Goal: Task Accomplishment & Management: Use online tool/utility

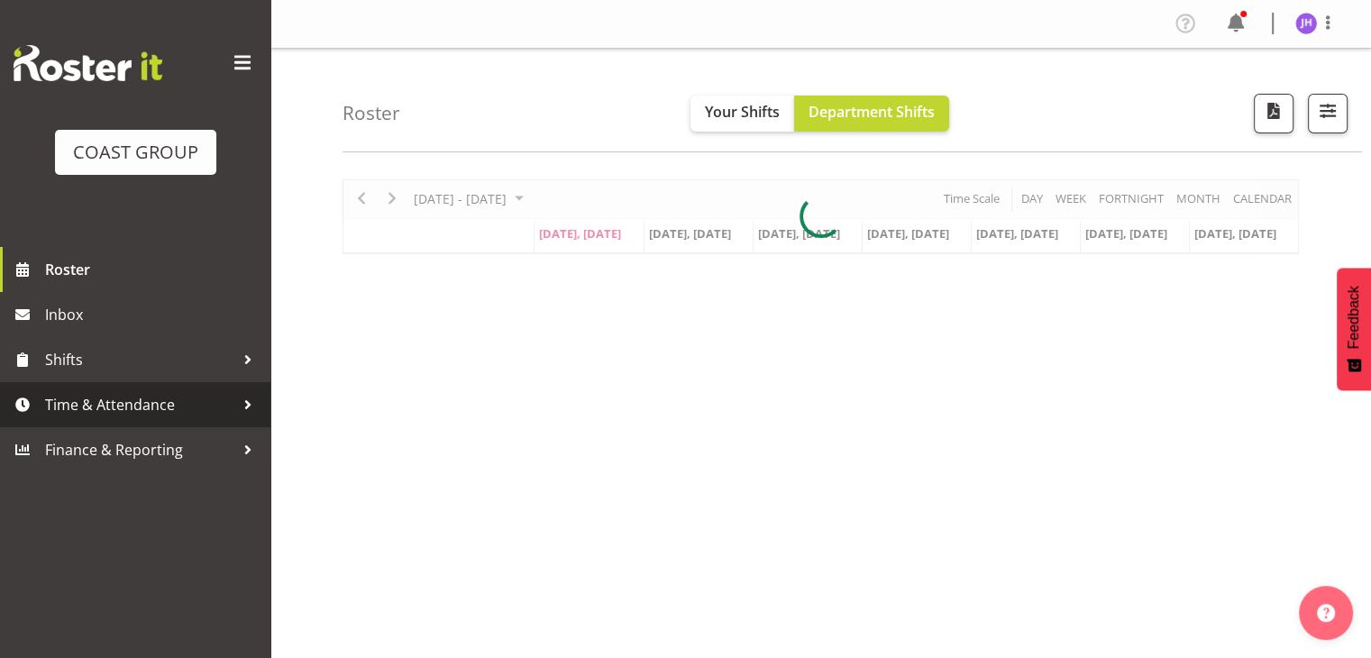
click at [99, 406] on span "Time & Attendance" at bounding box center [139, 404] width 189 height 27
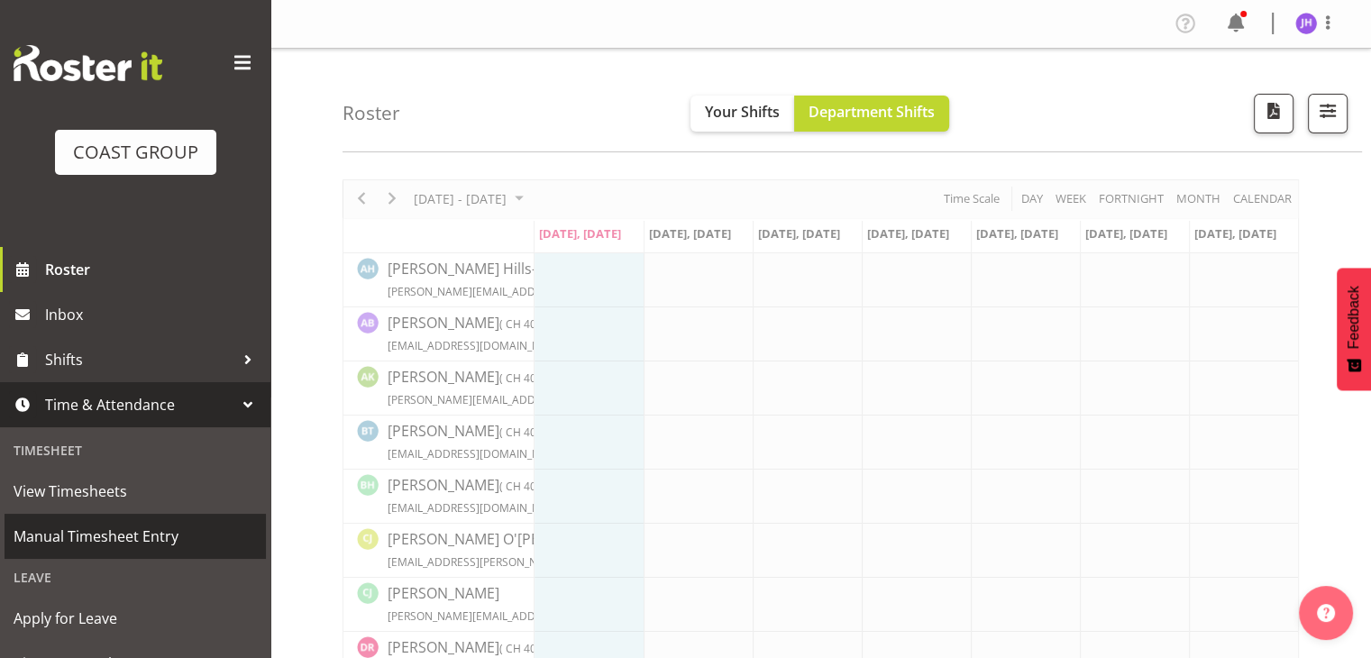
click at [150, 546] on span "Manual Timesheet Entry" at bounding box center [135, 536] width 243 height 27
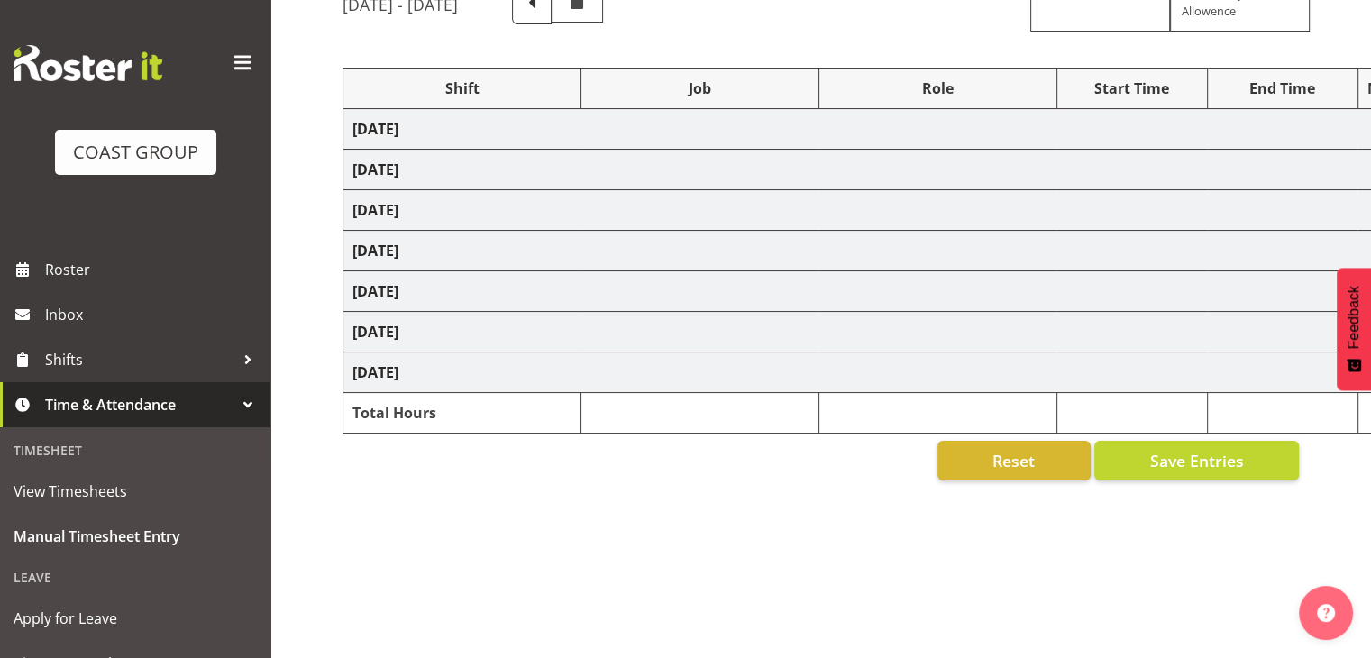
scroll to position [224, 0]
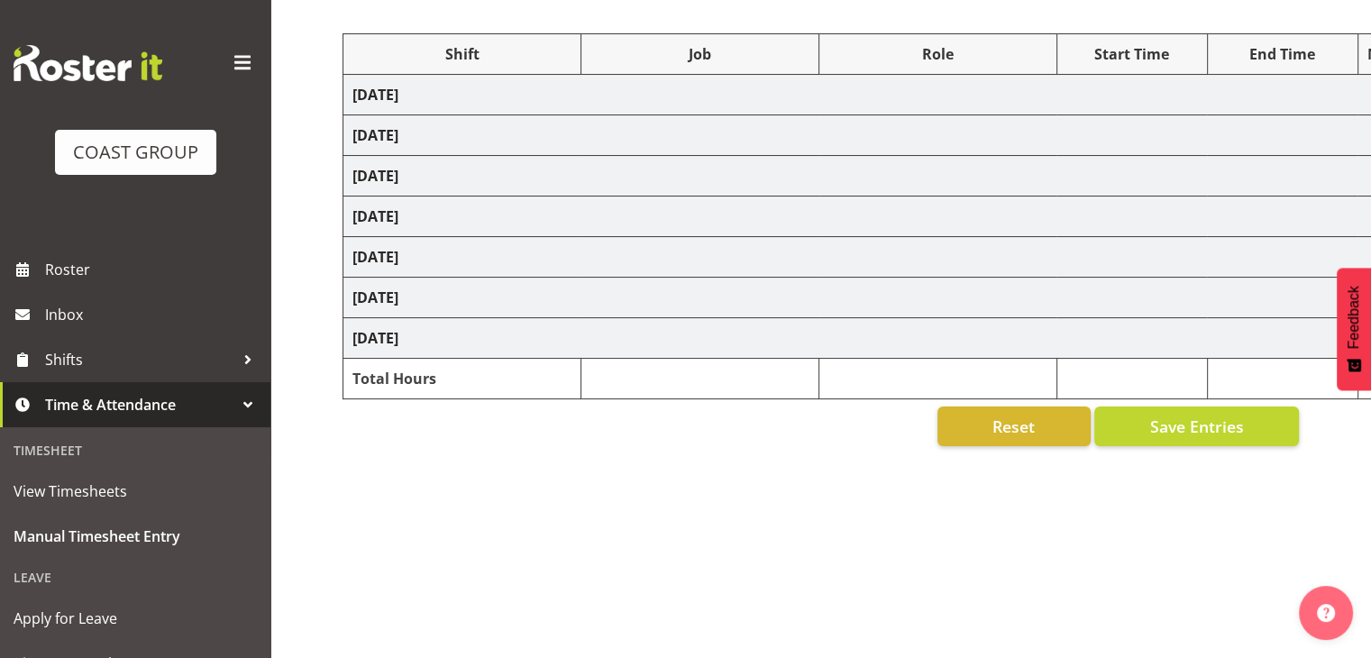
select select "1512"
select select "624"
select select "1512"
select select "624"
select select "1512"
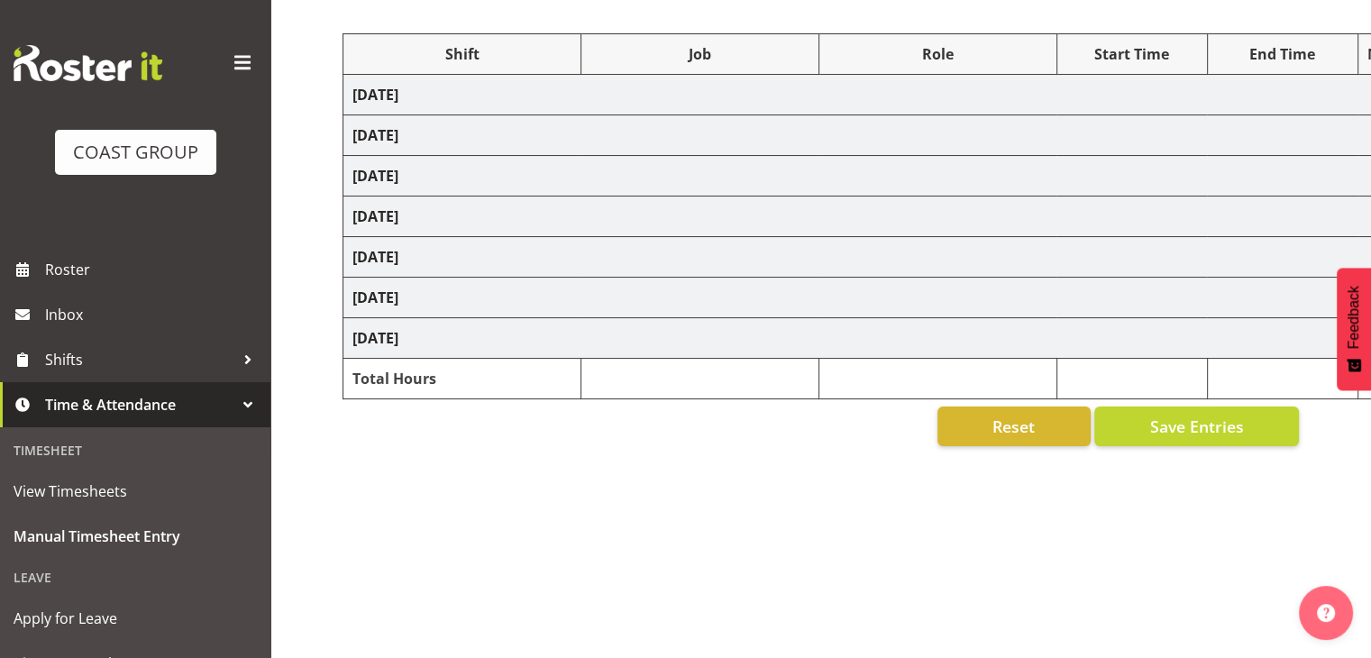
select select "624"
select select "1512"
select select "624"
select select "1512"
select select "624"
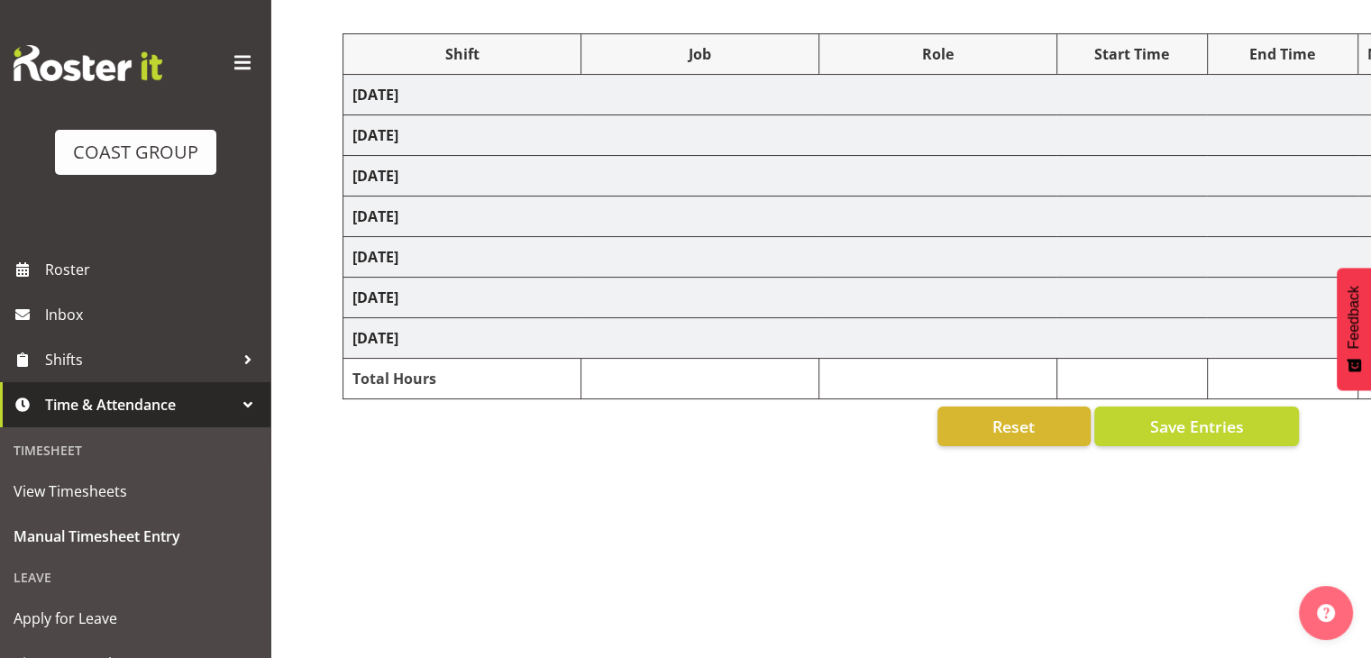
select select "1512"
select select "624"
select select "1512"
select select "624"
select select "1512"
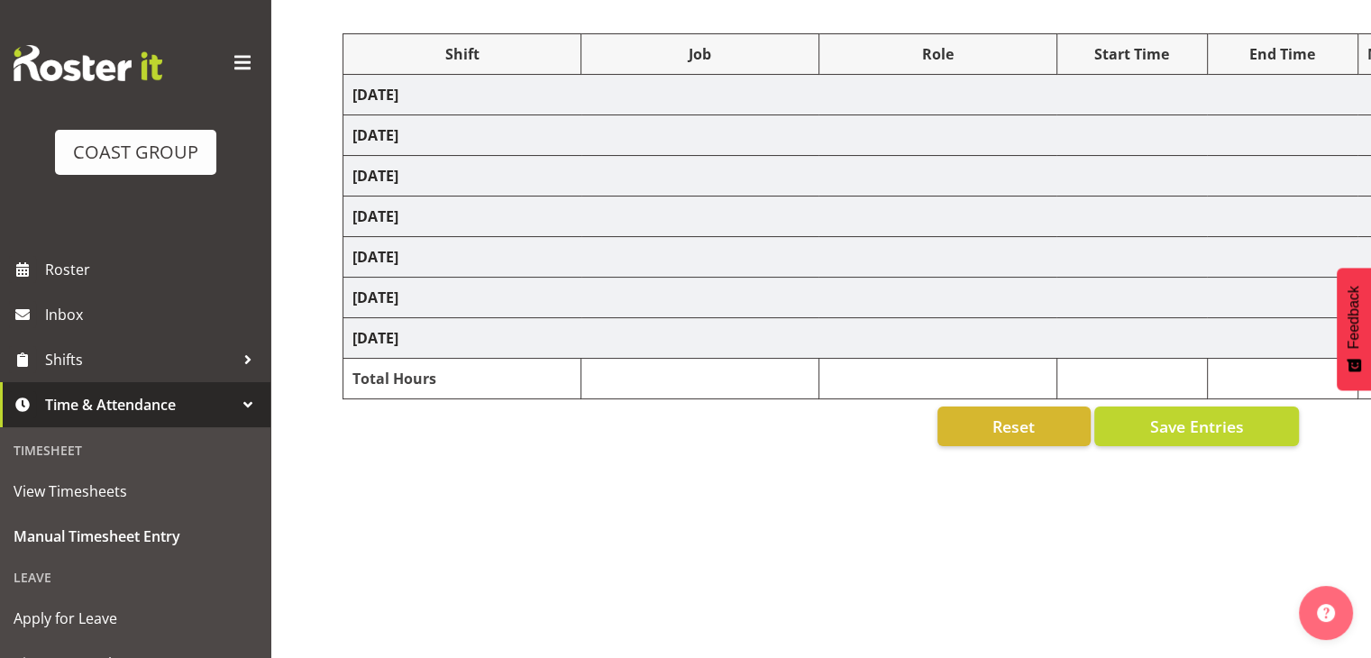
select select "624"
select select "1512"
select select "624"
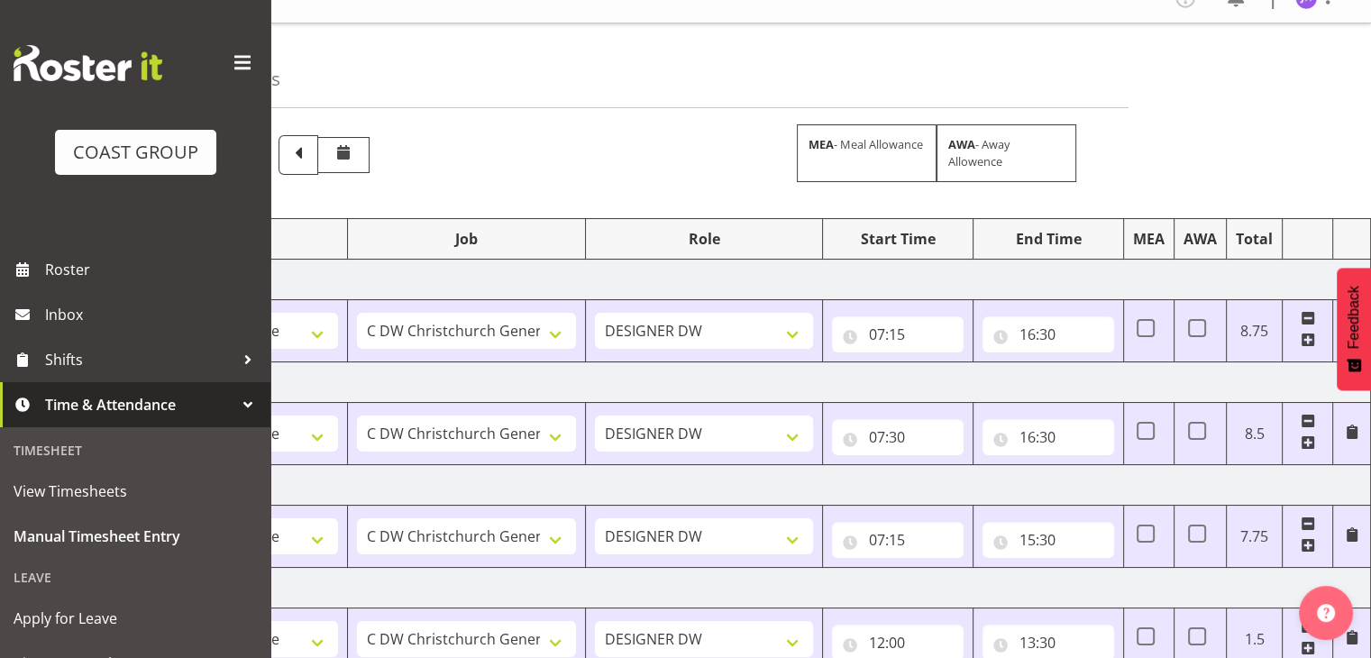
scroll to position [0, 0]
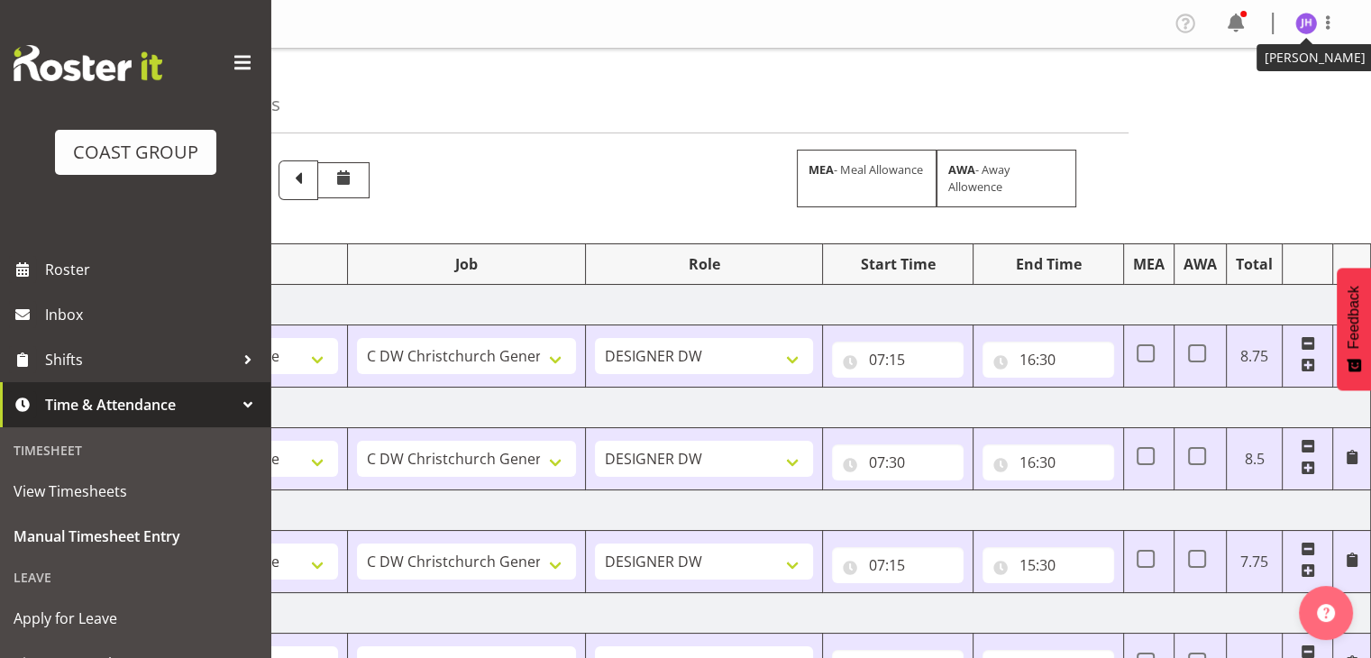
click at [1307, 29] on img at bounding box center [1307, 24] width 22 height 22
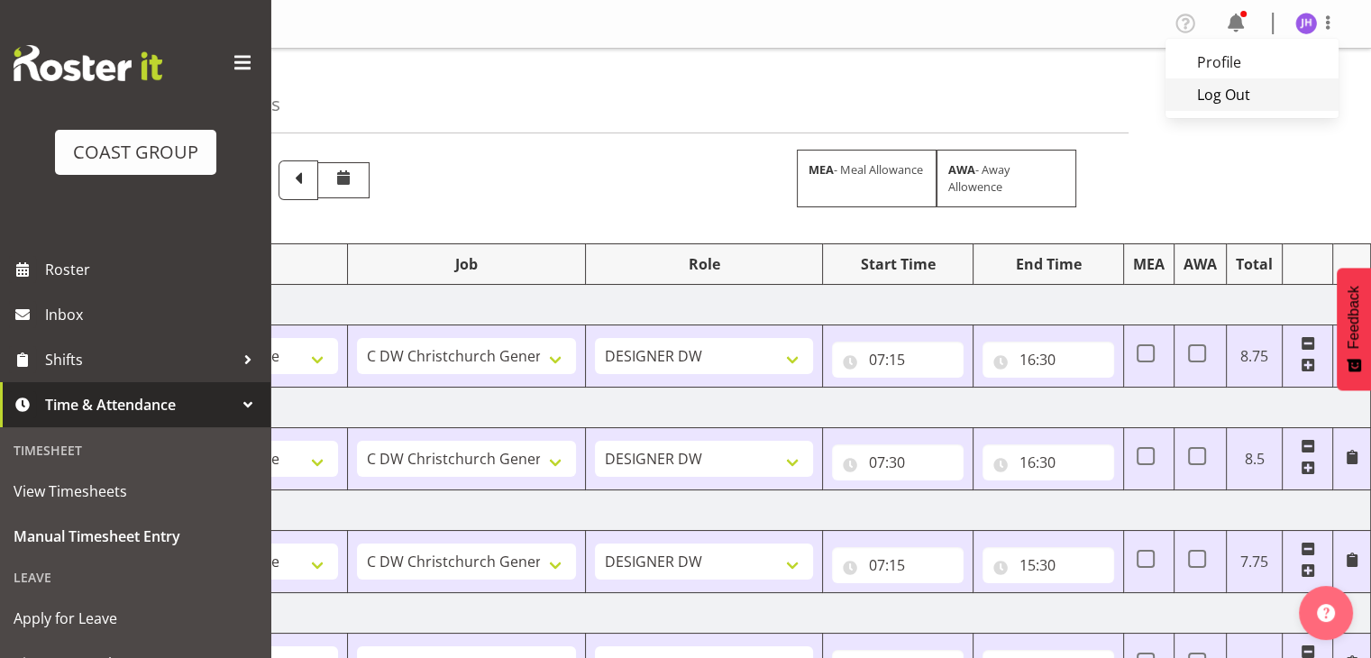
click at [1273, 104] on link "Log Out" at bounding box center [1252, 94] width 173 height 32
